Goal: Task Accomplishment & Management: Manage account settings

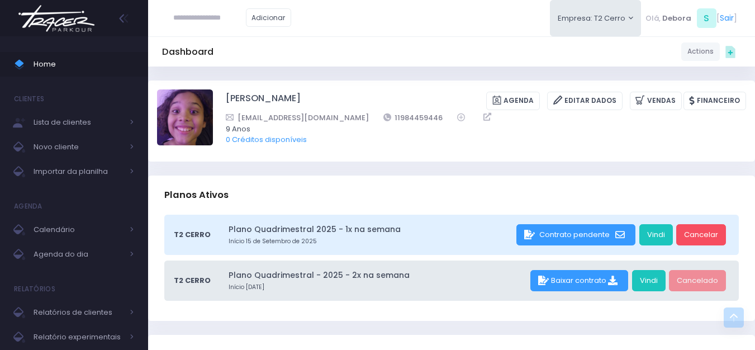
click at [69, 229] on span "Calendário" at bounding box center [78, 230] width 89 height 15
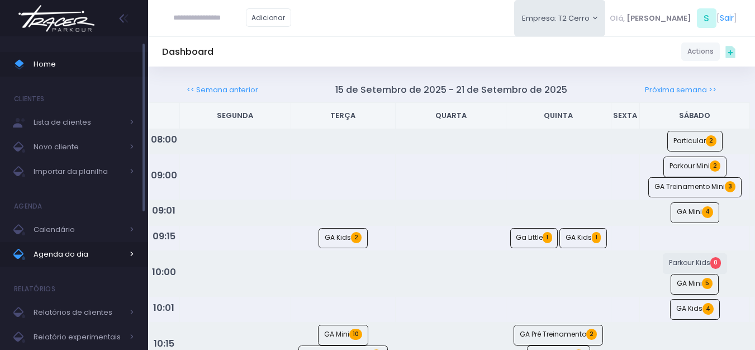
click at [58, 258] on span "Agenda do dia" at bounding box center [78, 254] width 89 height 15
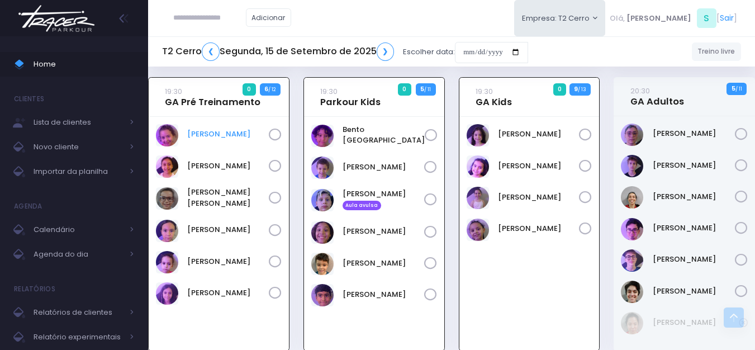
scroll to position [1049, 0]
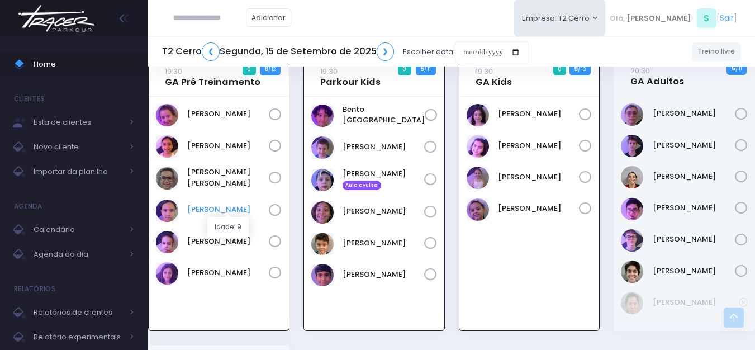
click at [225, 209] on link "Marcela Esteves" at bounding box center [228, 209] width 82 height 11
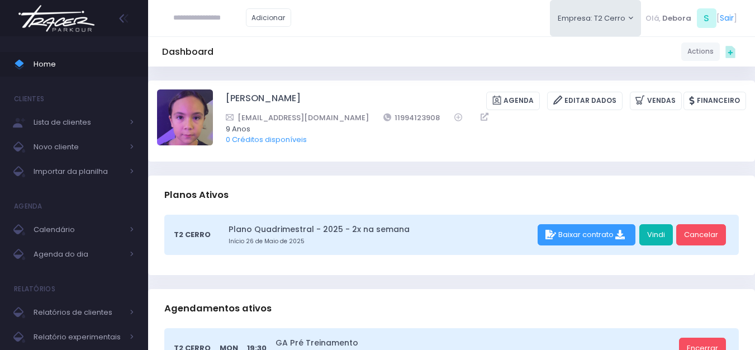
click at [649, 240] on link "Vindi" at bounding box center [657, 234] width 34 height 21
click at [656, 232] on link "Vindi" at bounding box center [657, 234] width 34 height 21
click at [58, 233] on span "Calendário" at bounding box center [78, 230] width 89 height 15
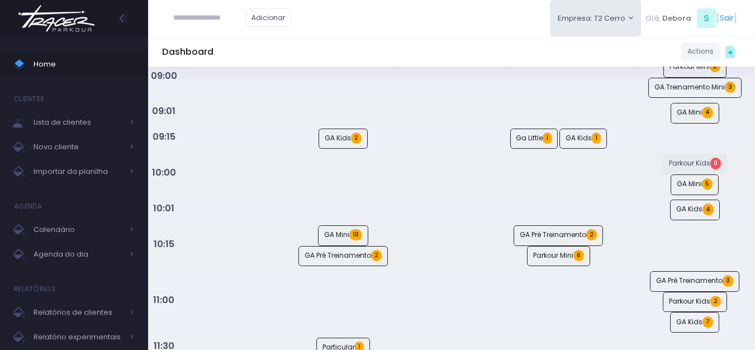
scroll to position [168, 0]
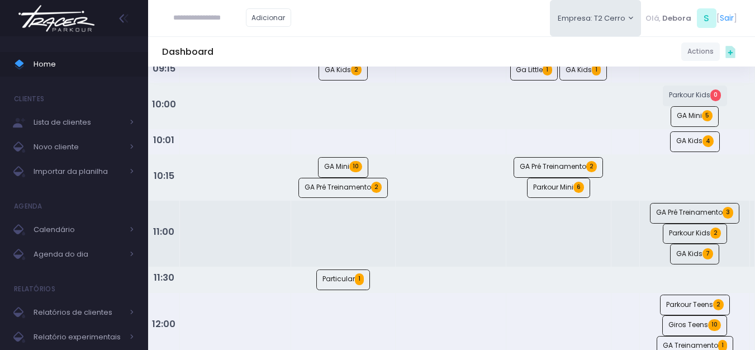
click at [470, 243] on td at bounding box center [450, 234] width 111 height 67
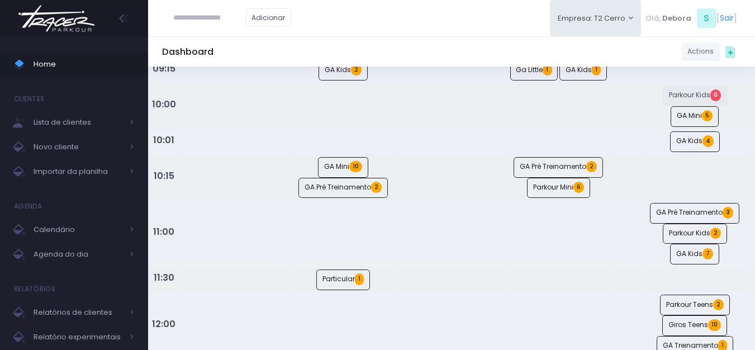
click at [196, 24] on input "text" at bounding box center [209, 17] width 73 height 21
paste input "**********"
click at [207, 19] on input "**********" at bounding box center [209, 17] width 73 height 21
type input "**********"
click input "submit" at bounding box center [0, 0] width 0 height 0
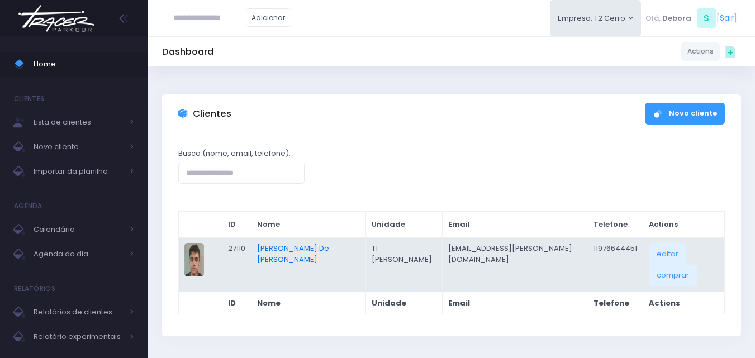
click at [315, 245] on link "Leonardo Barreto De Oliveira Campos" at bounding box center [293, 254] width 72 height 22
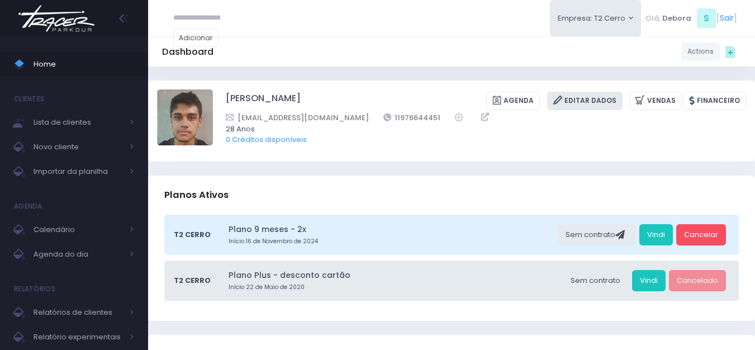
click at [565, 101] on icon at bounding box center [559, 100] width 12 height 13
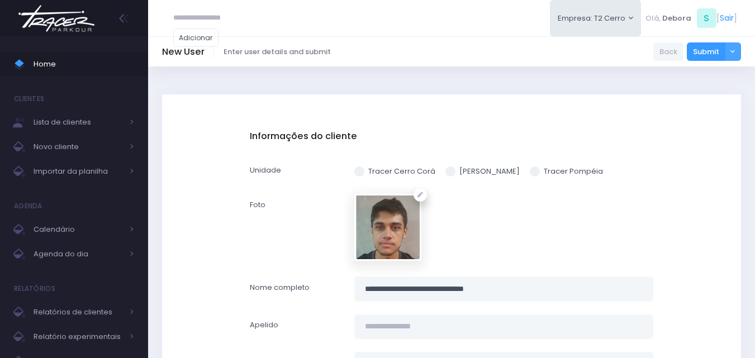
click at [362, 174] on span at bounding box center [359, 172] width 10 height 10
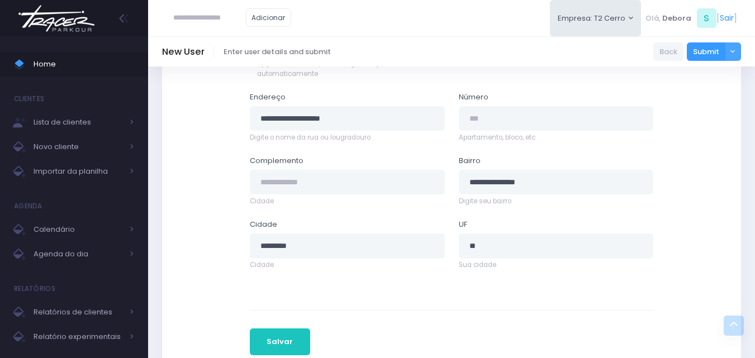
scroll to position [646, 0]
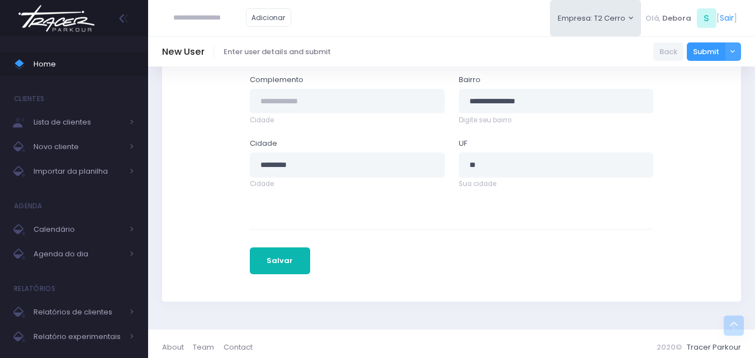
click at [294, 260] on button "Salvar" at bounding box center [280, 261] width 60 height 27
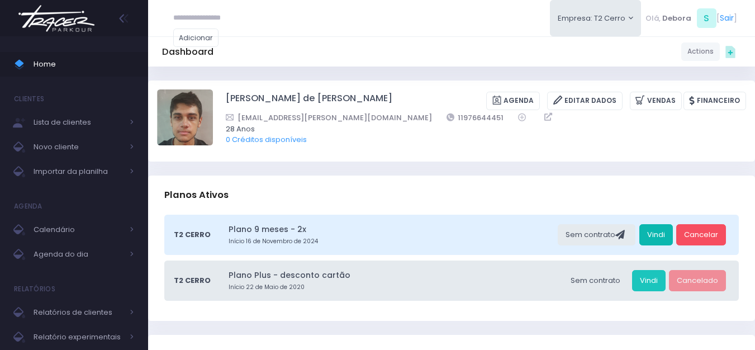
click at [647, 235] on link "Vindi" at bounding box center [657, 234] width 34 height 21
click at [212, 21] on input "text" at bounding box center [209, 17] width 73 height 21
type input "**********"
click input "submit" at bounding box center [0, 0] width 0 height 0
type input "**********"
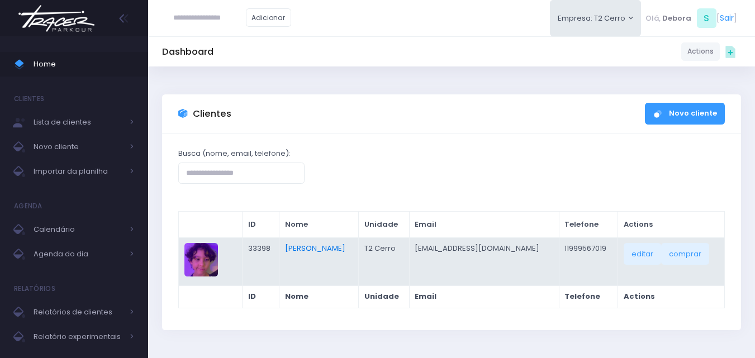
click at [300, 249] on link "[PERSON_NAME]" at bounding box center [315, 248] width 60 height 11
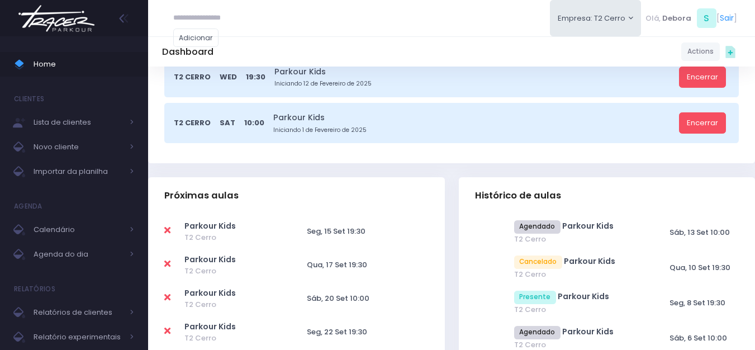
scroll to position [335, 0]
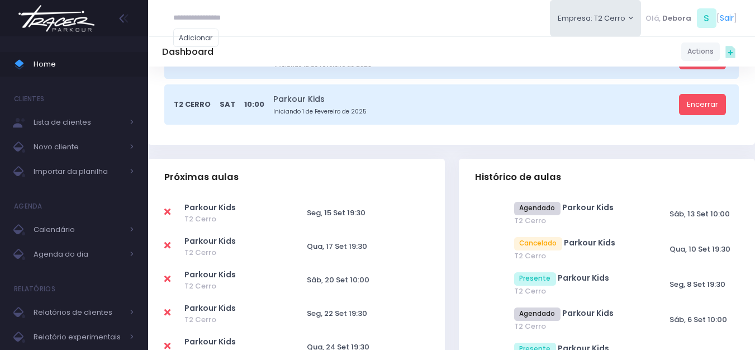
click at [166, 248] on icon at bounding box center [167, 245] width 6 height 9
click at [165, 249] on icon at bounding box center [167, 245] width 6 height 9
type input "**********"
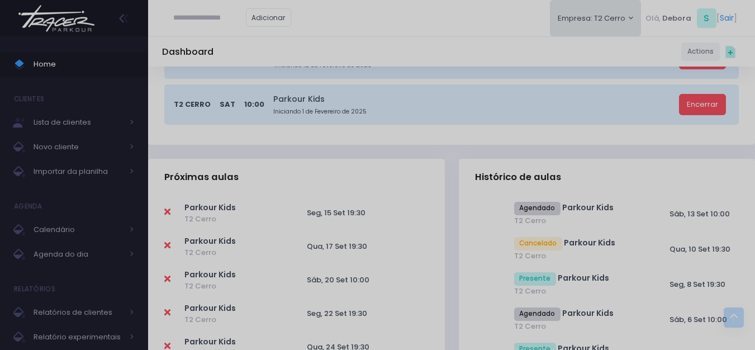
scroll to position [0, 0]
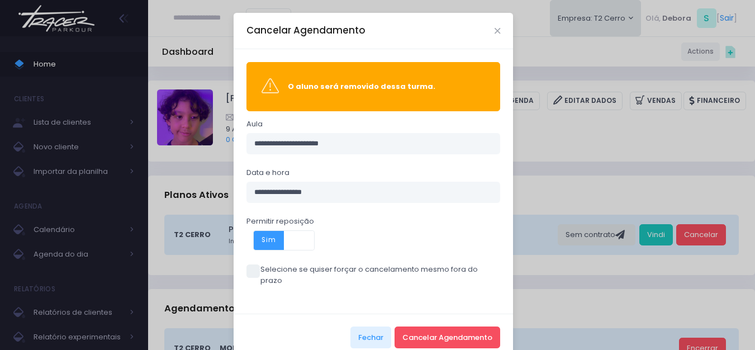
click at [249, 271] on span at bounding box center [253, 270] width 13 height 13
drag, startPoint x: 249, startPoint y: 269, endPoint x: 405, endPoint y: 296, distance: 158.3
click at [249, 269] on span at bounding box center [253, 270] width 13 height 13
drag, startPoint x: 461, startPoint y: 330, endPoint x: 458, endPoint y: 325, distance: 6.3
click at [460, 330] on button "Cancelar Agendamento" at bounding box center [448, 337] width 106 height 21
